Goal: Task Accomplishment & Management: Manage account settings

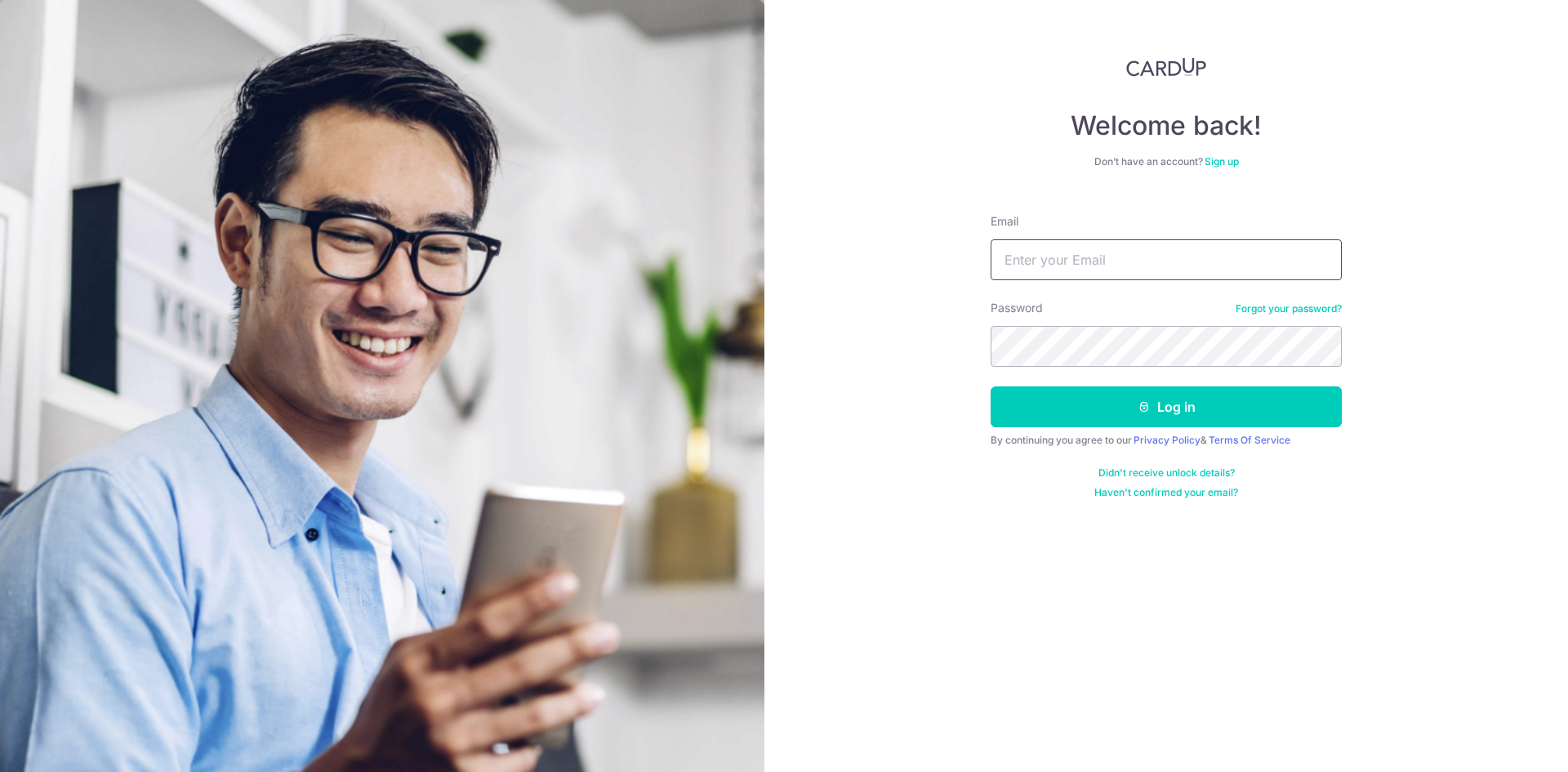
click at [1055, 259] on input "Email" at bounding box center [1166, 259] width 351 height 41
type input "[EMAIL_ADDRESS][DOMAIN_NAME]"
click at [990, 386] on button "Log in" at bounding box center [1166, 406] width 351 height 41
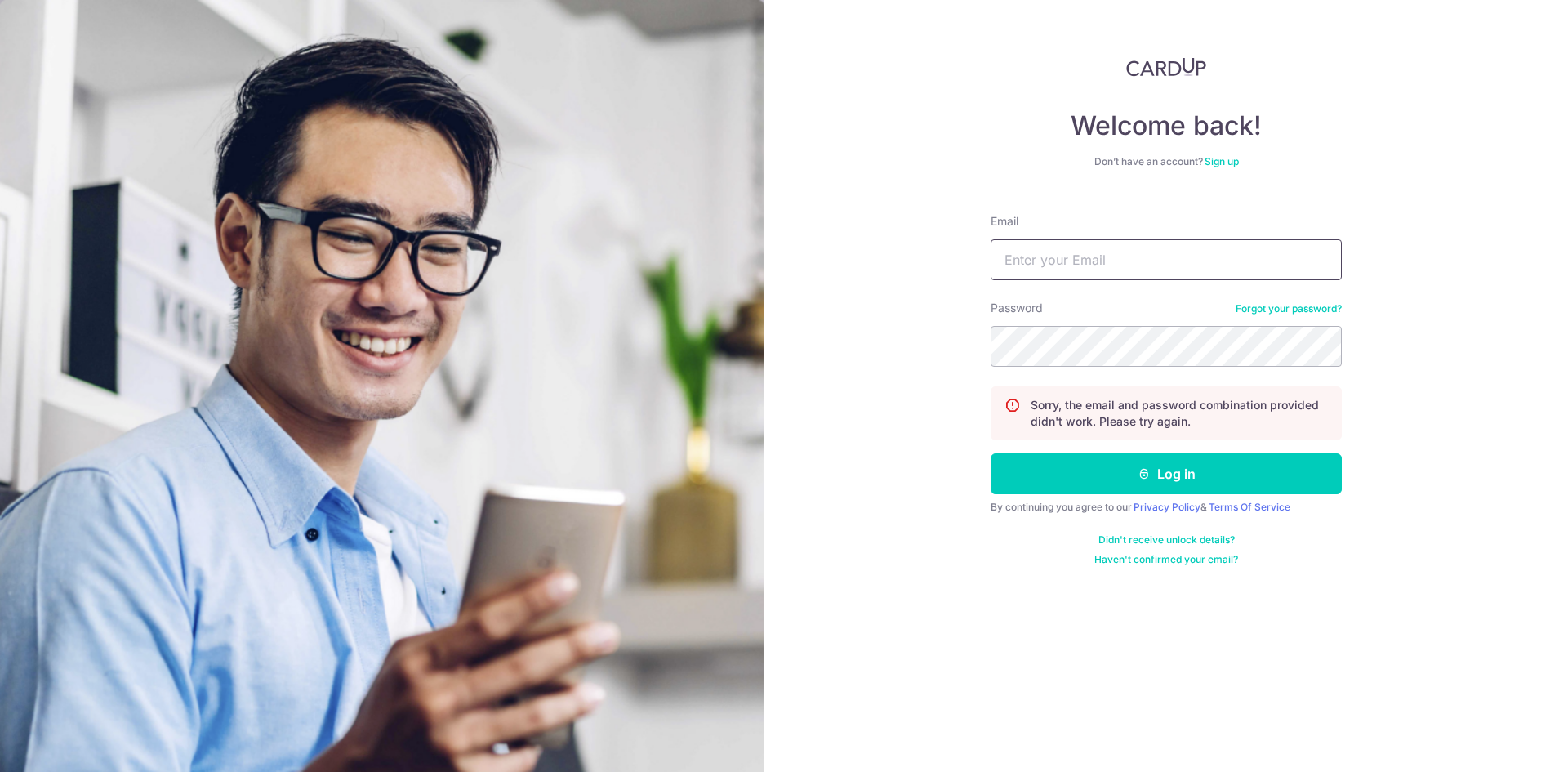
click at [1101, 263] on input "Email" at bounding box center [1166, 259] width 351 height 41
click at [1074, 259] on input "Email" at bounding box center [1166, 259] width 351 height 41
type input "[EMAIL_ADDRESS][DOMAIN_NAME]"
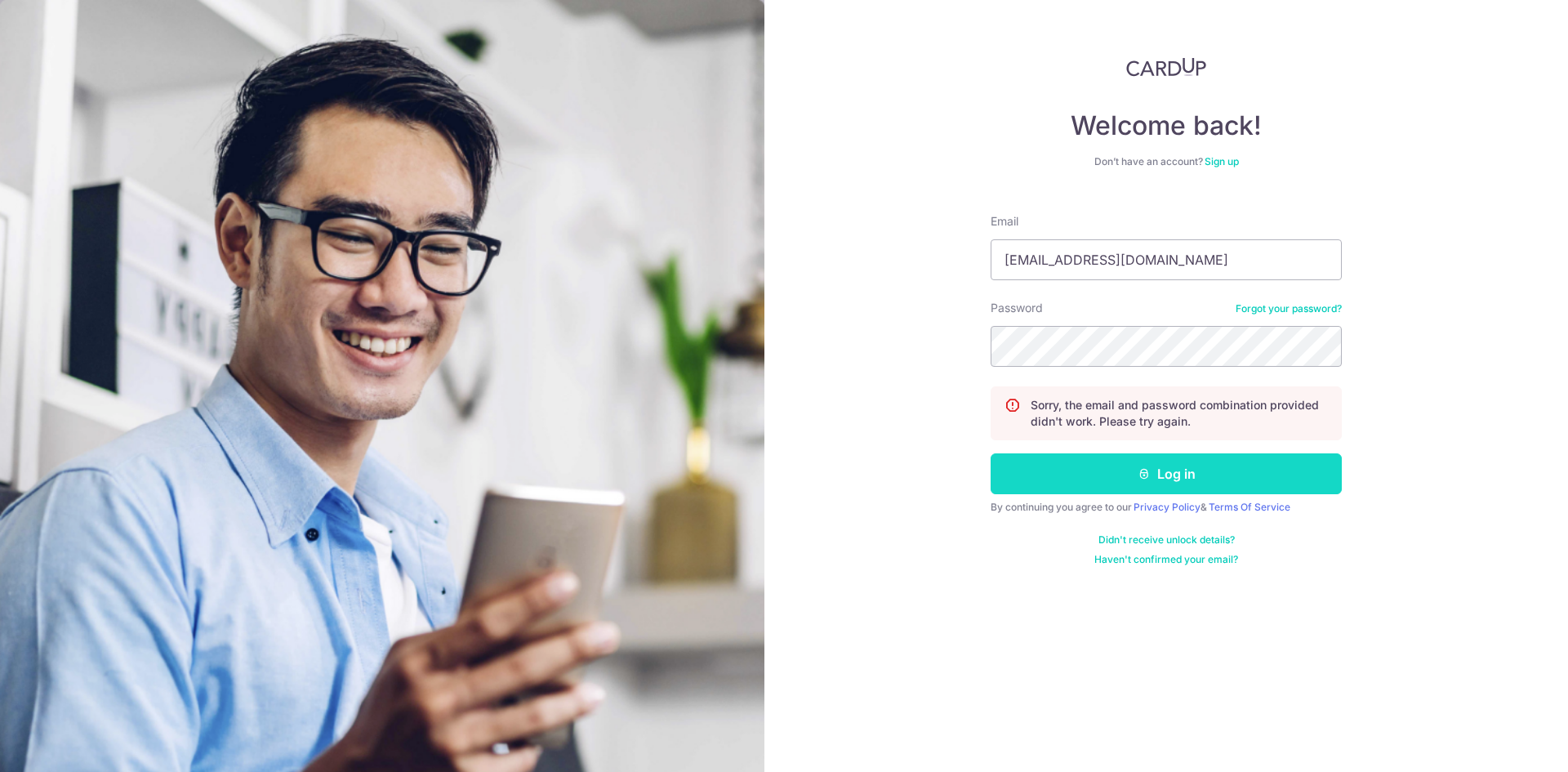
click at [1115, 469] on button "Log in" at bounding box center [1166, 473] width 351 height 41
